Goal: Information Seeking & Learning: Learn about a topic

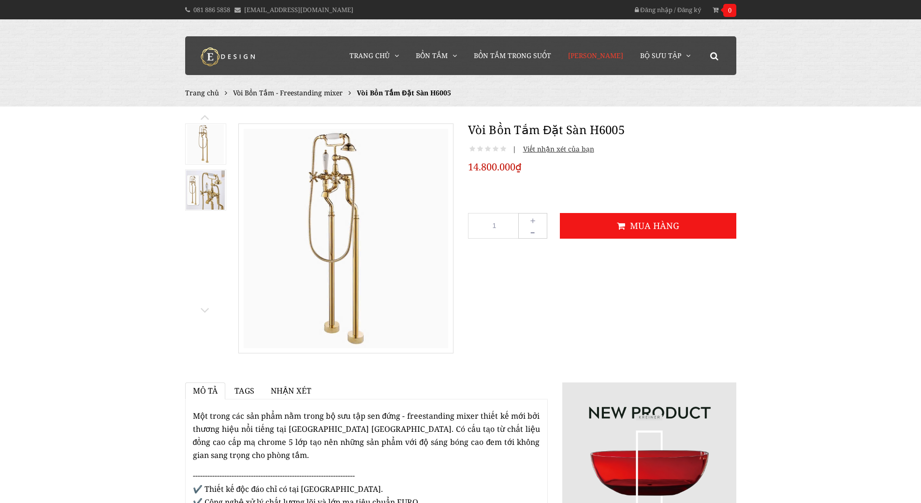
click at [592, 57] on span "[PERSON_NAME]" at bounding box center [595, 55] width 55 height 9
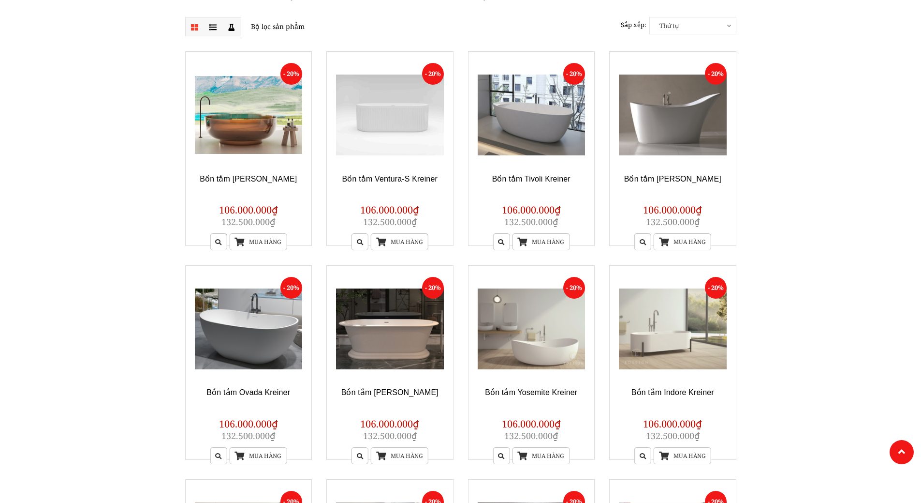
scroll to position [145, 0]
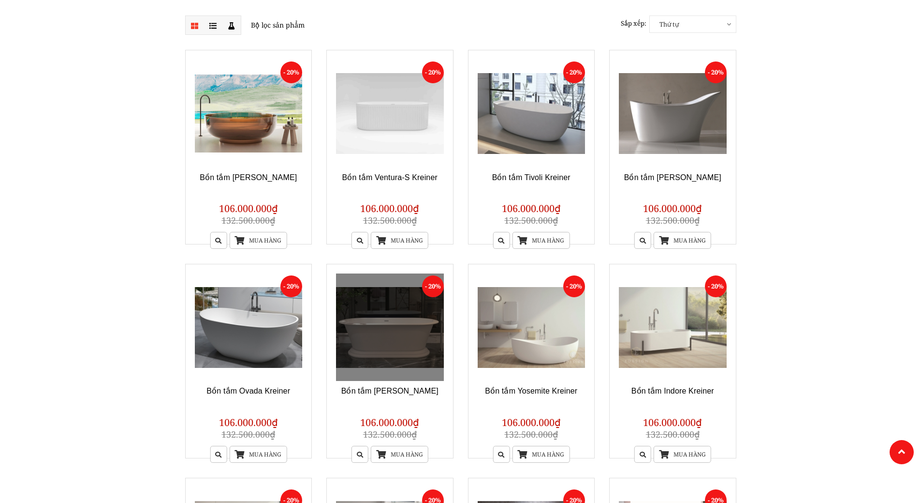
click at [373, 320] on link at bounding box center [390, 327] width 108 height 108
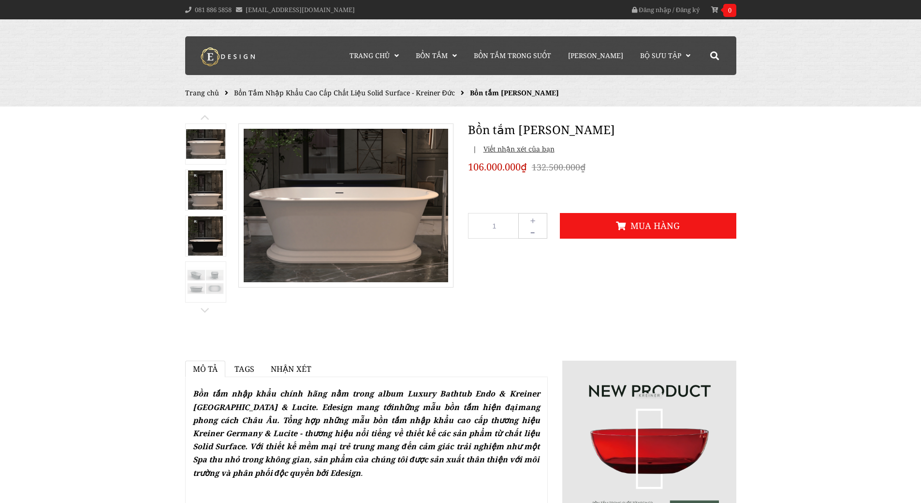
click at [206, 242] on img at bounding box center [205, 235] width 35 height 39
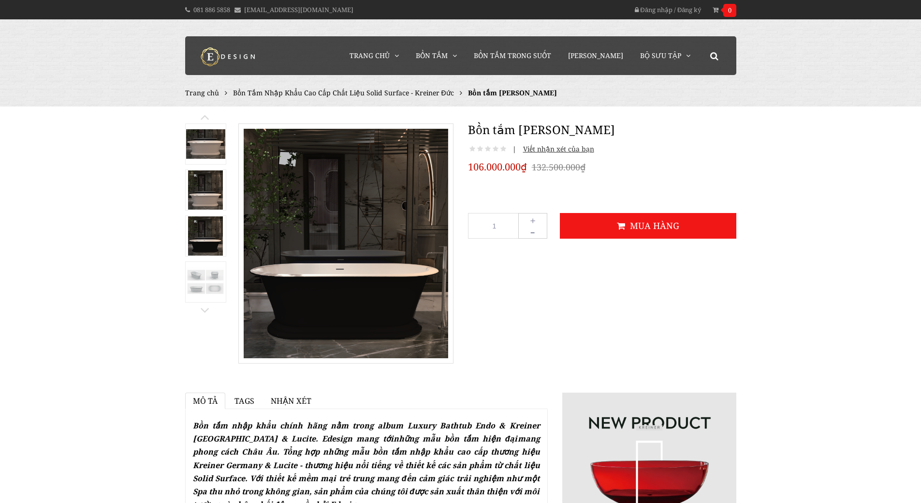
click at [205, 267] on img at bounding box center [205, 282] width 39 height 30
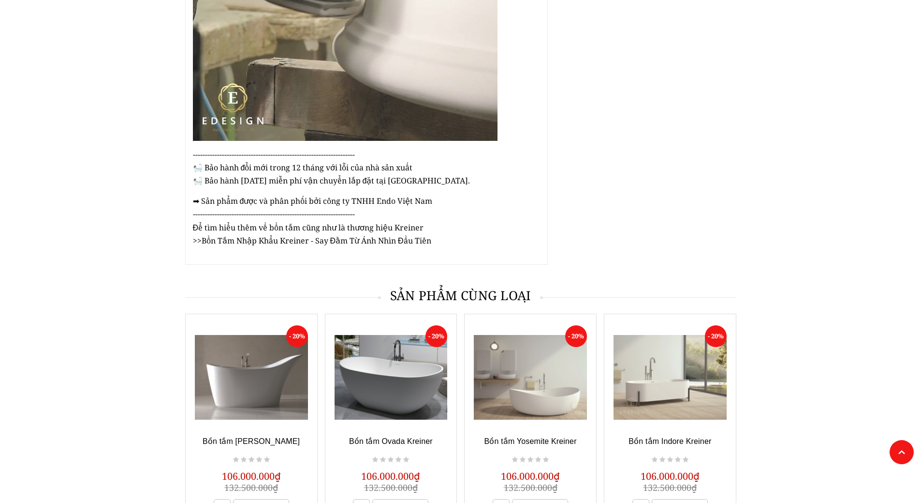
scroll to position [1451, 0]
